Goal: Task Accomplishment & Management: Complete application form

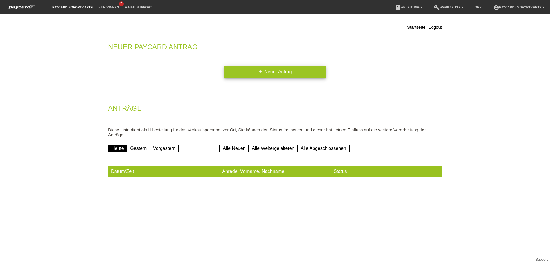
click at [293, 73] on link "add Neuer Antrag" at bounding box center [275, 72] width 102 height 12
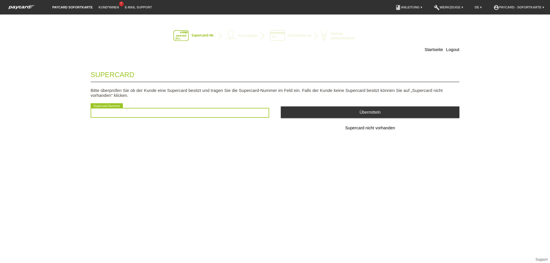
click at [143, 113] on input "text" at bounding box center [180, 113] width 179 height 10
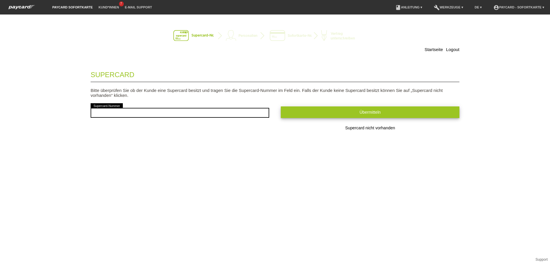
click at [365, 116] on button "Übermitteln" at bounding box center [370, 112] width 179 height 11
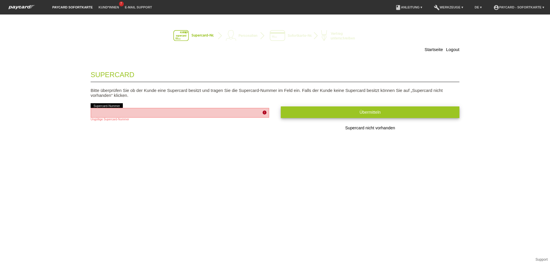
click at [365, 116] on button "Übermitteln" at bounding box center [370, 112] width 179 height 11
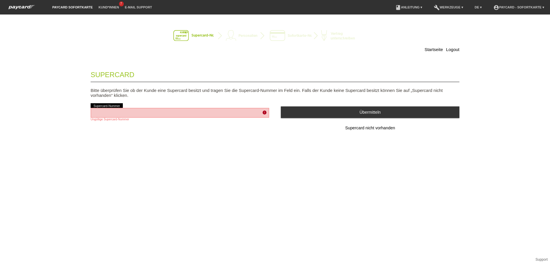
click at [365, 116] on form "Supercard Bitte überprüfen Sie ob der Kunde eine Supercard besitzt und tragen S…" at bounding box center [275, 108] width 369 height 86
click at [210, 106] on div "error Supercard-Nummer Ungültige Supercard-Nummer" at bounding box center [180, 114] width 179 height 25
click at [159, 186] on div "Startseite Logout Supercard Bitte überprüfen Sie ob der Kunde eine Supercard be…" at bounding box center [275, 139] width 550 height 249
click at [435, 50] on link "Startseite" at bounding box center [434, 49] width 18 height 5
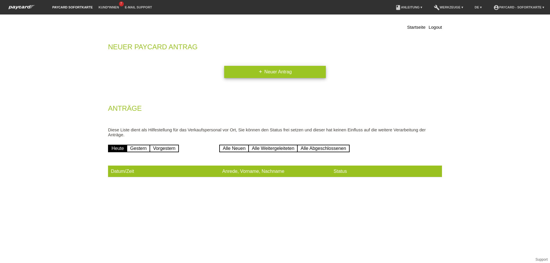
click at [282, 76] on link "add Neuer Antrag" at bounding box center [275, 72] width 102 height 12
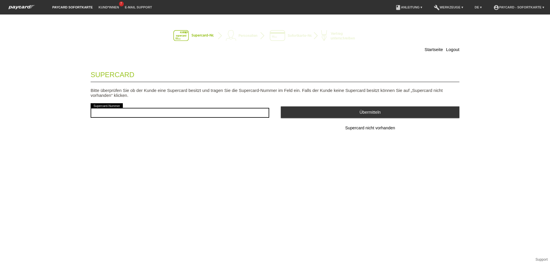
click at [340, 129] on button "Supercard nicht vorhanden" at bounding box center [370, 129] width 179 height 12
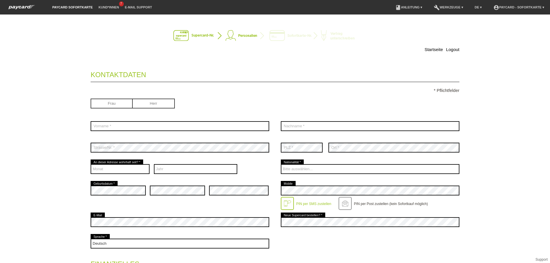
click at [116, 106] on input "radio" at bounding box center [112, 103] width 42 height 9
radio input "true"
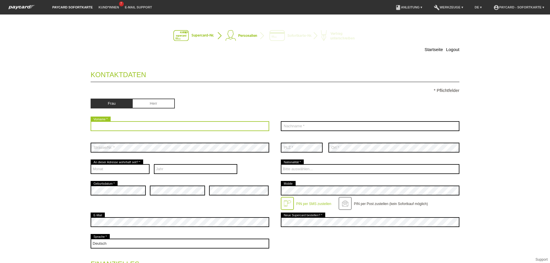
click at [111, 128] on input "text" at bounding box center [180, 126] width 179 height 10
type input "Lujnijef"
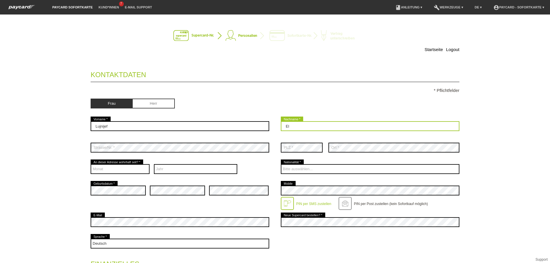
click at [301, 125] on input "El" at bounding box center [370, 126] width 179 height 10
type input "El Haska"
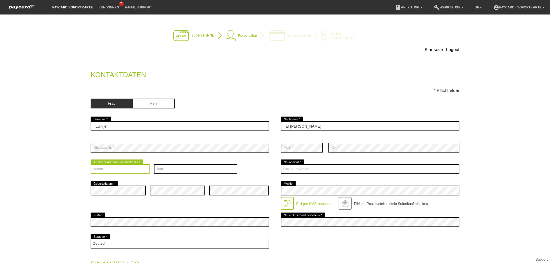
click at [112, 172] on select "Monat 01 02 03 04 05 06 07 08 09 10 11 12" at bounding box center [120, 169] width 59 height 10
select select "06"
click at [91, 164] on select "Monat 01 02 03 04 05 06 07 08 09 10 11 12" at bounding box center [120, 169] width 59 height 10
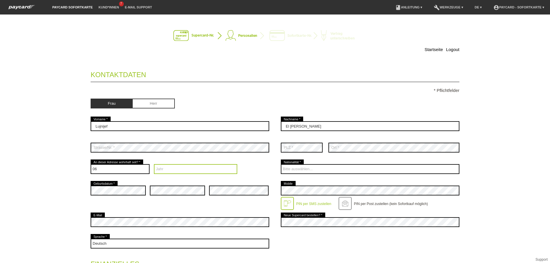
click at [183, 167] on select "Jahr 2025 2024 2023 2022 2021 2020 2019 2018 2017 2016" at bounding box center [196, 169] width 84 height 10
select select "2018"
click at [154, 164] on select "Jahr 2025 2024 2023 2022 2021 2020 2019 2018 2017 2016" at bounding box center [196, 169] width 84 height 10
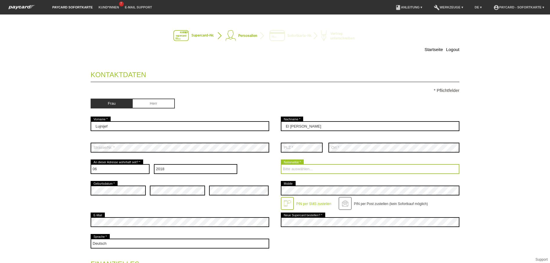
click at [315, 166] on select "Bitte auswählen... Schweiz Deutschland Liechtenstein Österreich ------------ Af…" at bounding box center [370, 169] width 179 height 10
select select "CH"
click at [281, 164] on select "Bitte auswählen... Schweiz Deutschland Liechtenstein Österreich ------------ Af…" at bounding box center [370, 169] width 179 height 10
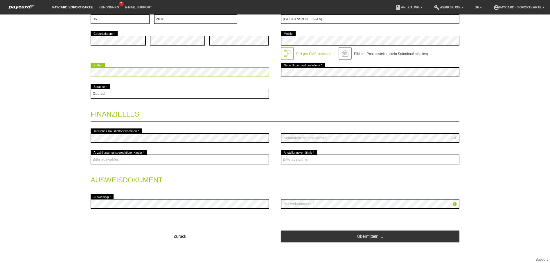
scroll to position [153, 0]
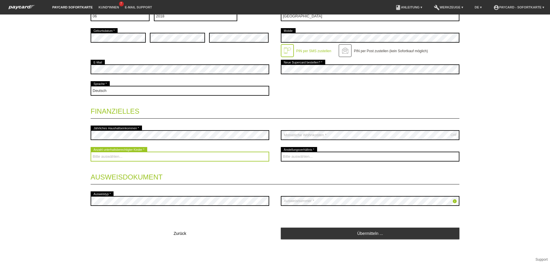
click at [152, 155] on select "Bitte auswählen... 0 1 2 3 4 5 6 7 8 9" at bounding box center [180, 157] width 179 height 10
select select "1"
click at [91, 152] on select "Bitte auswählen... 0 1 2 3 4 5 6 7 8 9" at bounding box center [180, 157] width 179 height 10
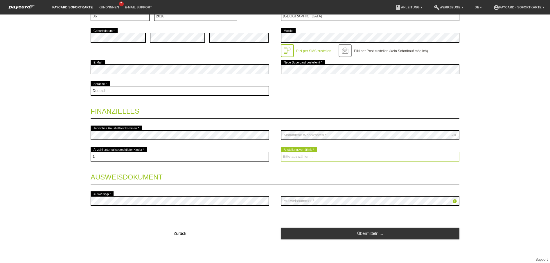
click at [317, 159] on select "Bitte auswählen... Unbefristet Befristet Lehrling/Student Pensioniert Nicht arb…" at bounding box center [370, 157] width 179 height 10
click at [281, 152] on select "Bitte auswählen... Unbefristet Befristet Lehrling/Student Pensioniert Nicht arb…" at bounding box center [370, 157] width 179 height 10
click at [311, 157] on select "Bitte auswählen... Unbefristet Befristet Lehrling/Student Pensioniert Nicht arb…" at bounding box center [370, 157] width 179 height 10
select select "UNLIMITED"
click at [281, 152] on select "Bitte auswählen... Unbefristet Befristet Lehrling/Student Pensioniert Nicht arb…" at bounding box center [370, 157] width 179 height 10
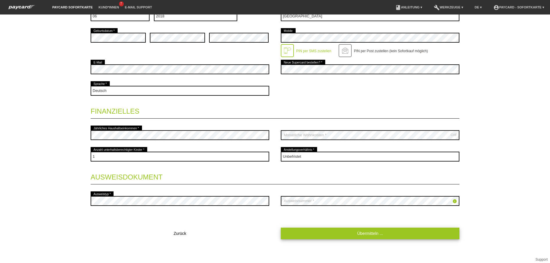
click at [366, 236] on link "Übermitteln ..." at bounding box center [370, 233] width 179 height 11
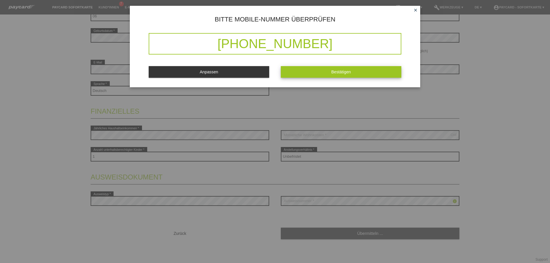
click at [347, 73] on span "Bestätigen" at bounding box center [341, 72] width 20 height 5
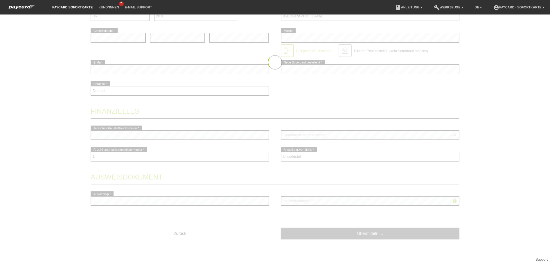
click at [347, 73] on div at bounding box center [275, 62] width 407 height 390
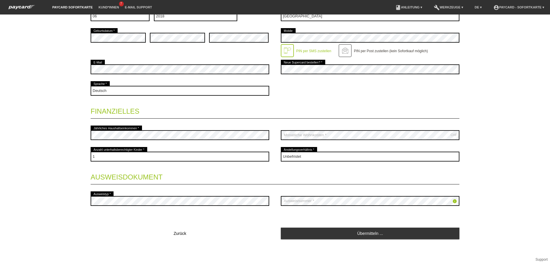
scroll to position [0, 0]
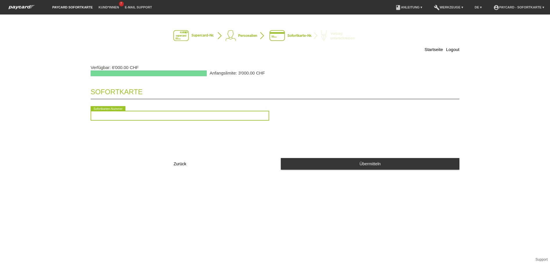
click at [125, 116] on input "text" at bounding box center [180, 116] width 179 height 10
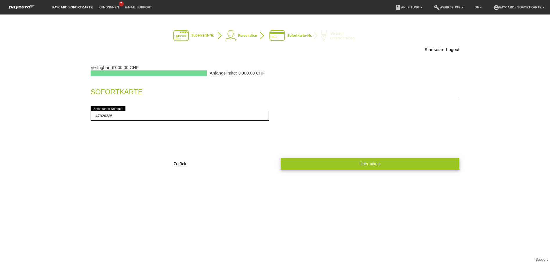
click at [375, 162] on span "Übermitteln" at bounding box center [370, 164] width 21 height 5
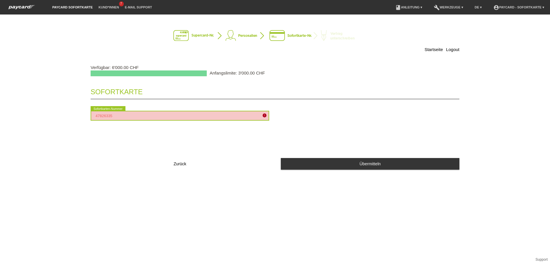
click at [125, 116] on input "47826335" at bounding box center [180, 116] width 179 height 10
type input "4"
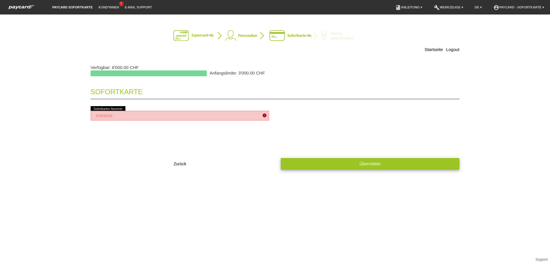
click at [374, 163] on span "Übermitteln" at bounding box center [370, 164] width 21 height 5
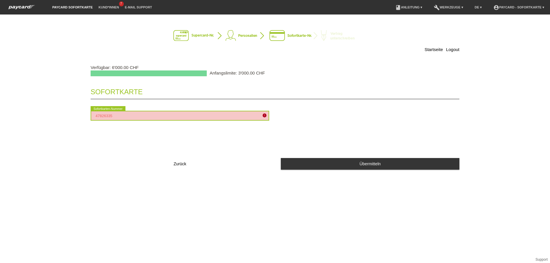
click at [185, 117] on input "47826335" at bounding box center [180, 116] width 179 height 10
type input "4"
type input "9"
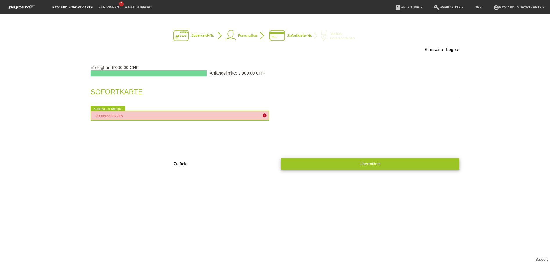
type input "2090923237216"
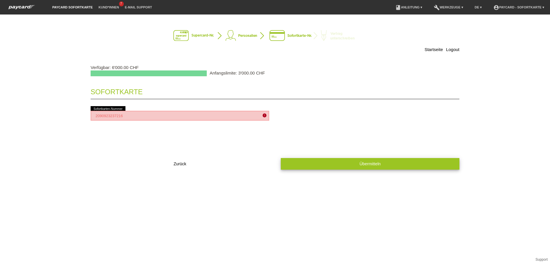
click at [366, 163] on span "Übermitteln" at bounding box center [370, 164] width 21 height 5
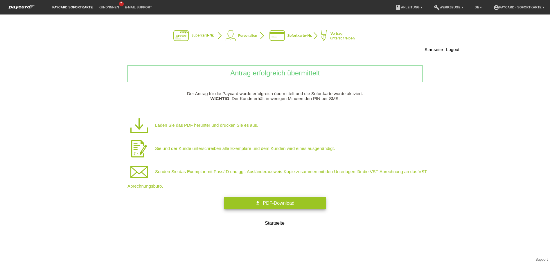
click at [289, 201] on span "PDF-Download" at bounding box center [278, 203] width 31 height 5
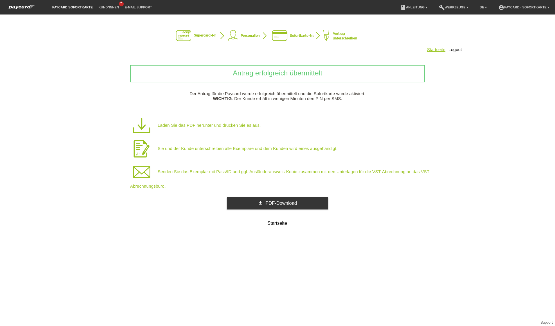
click at [445, 50] on link "Startseite" at bounding box center [436, 49] width 18 height 5
